Goal: Information Seeking & Learning: Learn about a topic

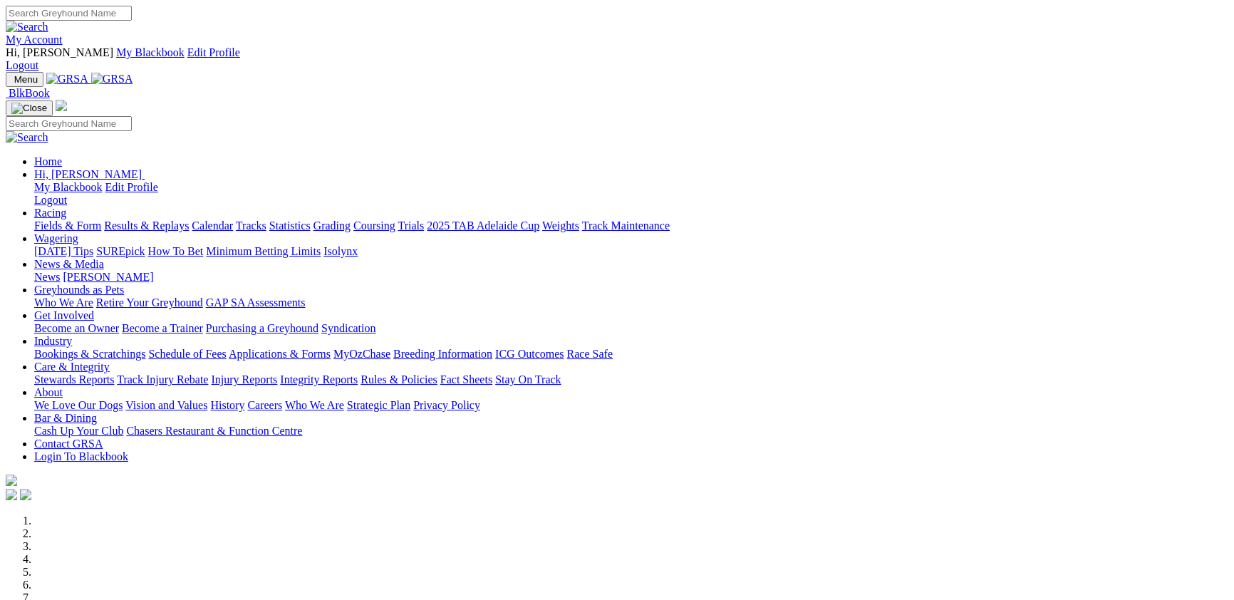
click at [189, 219] on link "Results & Replays" at bounding box center [146, 225] width 85 height 12
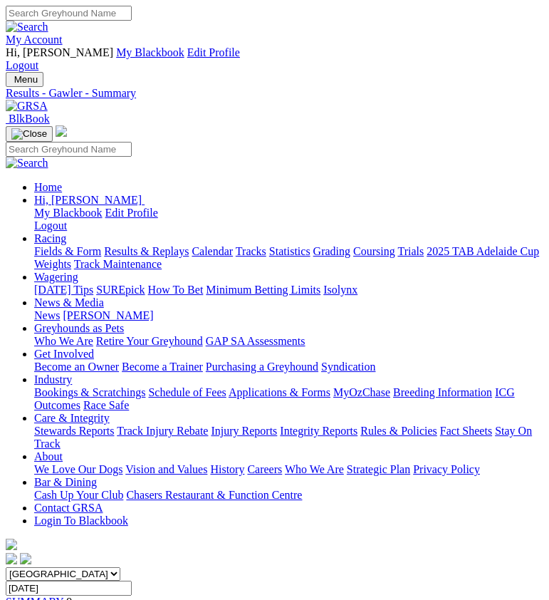
drag, startPoint x: 14, startPoint y: 366, endPoint x: 418, endPoint y: 375, distance: 403.9
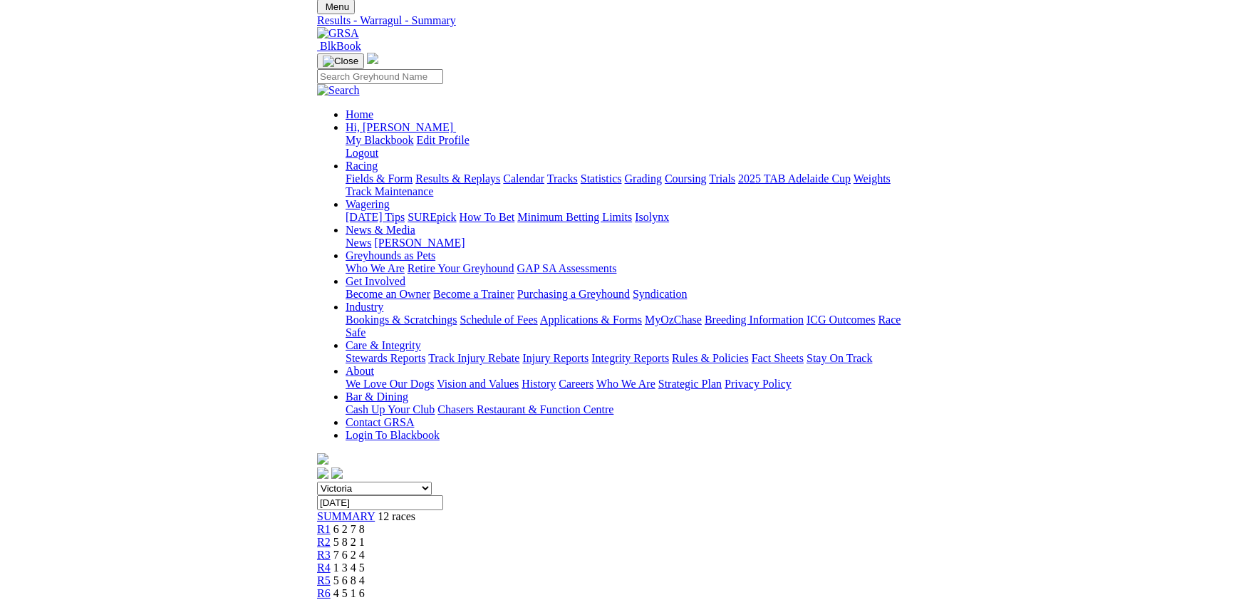
scroll to position [155, 0]
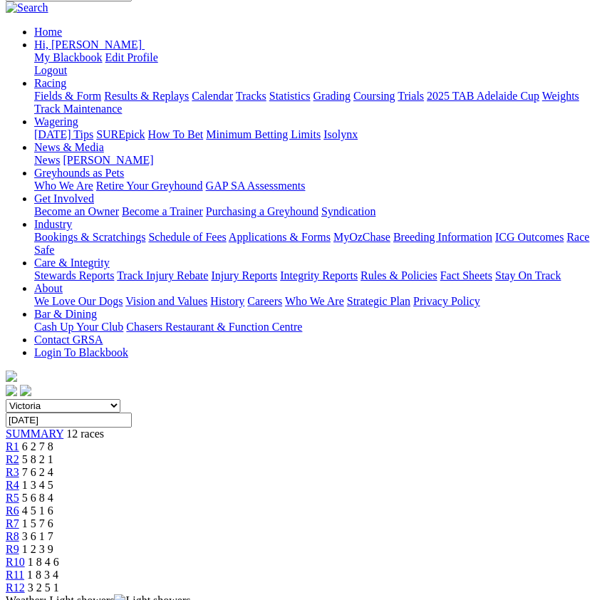
drag, startPoint x: 85, startPoint y: 450, endPoint x: 102, endPoint y: 444, distance: 18.3
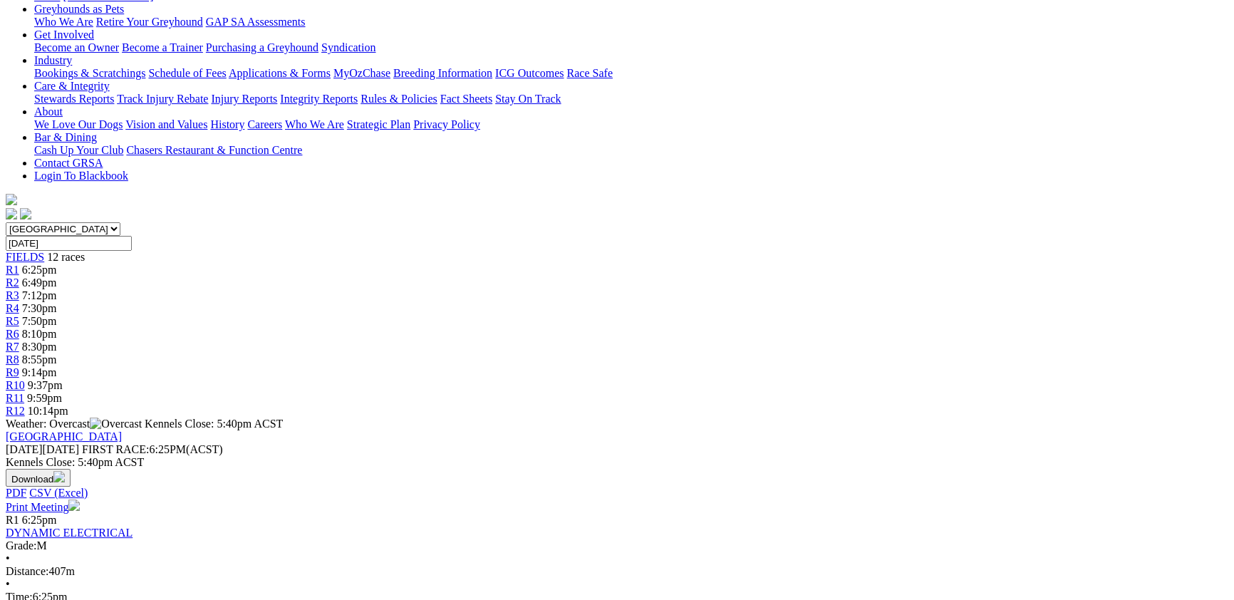
scroll to position [311, 0]
